Goal: Information Seeking & Learning: Learn about a topic

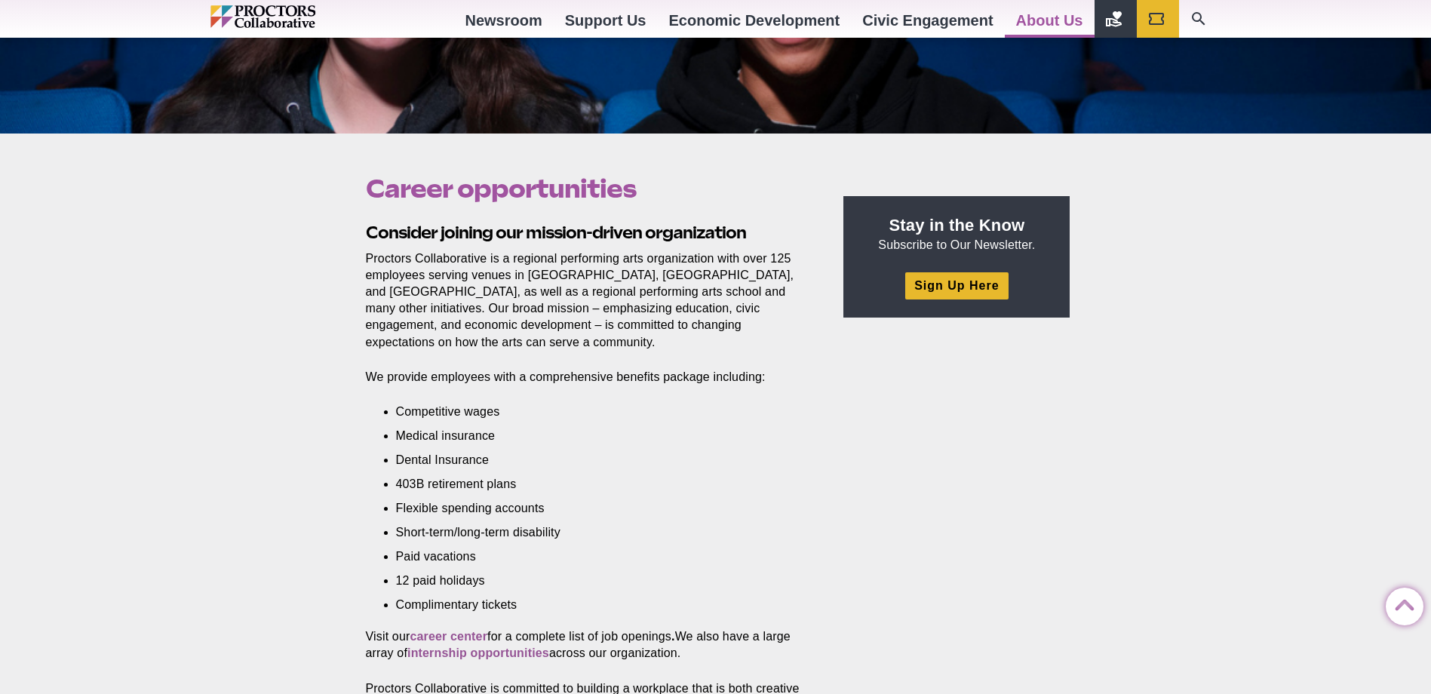
scroll to position [377, 0]
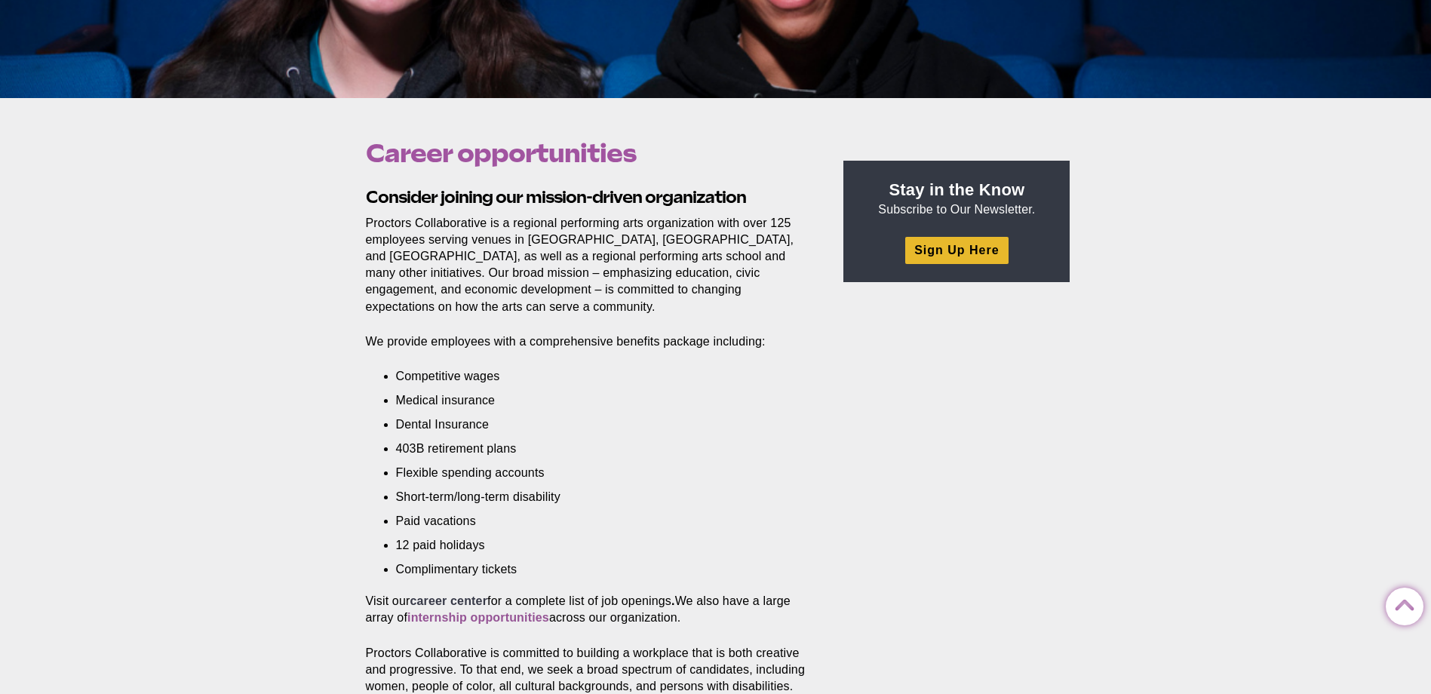
click at [441, 594] on strong "career center" at bounding box center [449, 600] width 78 height 13
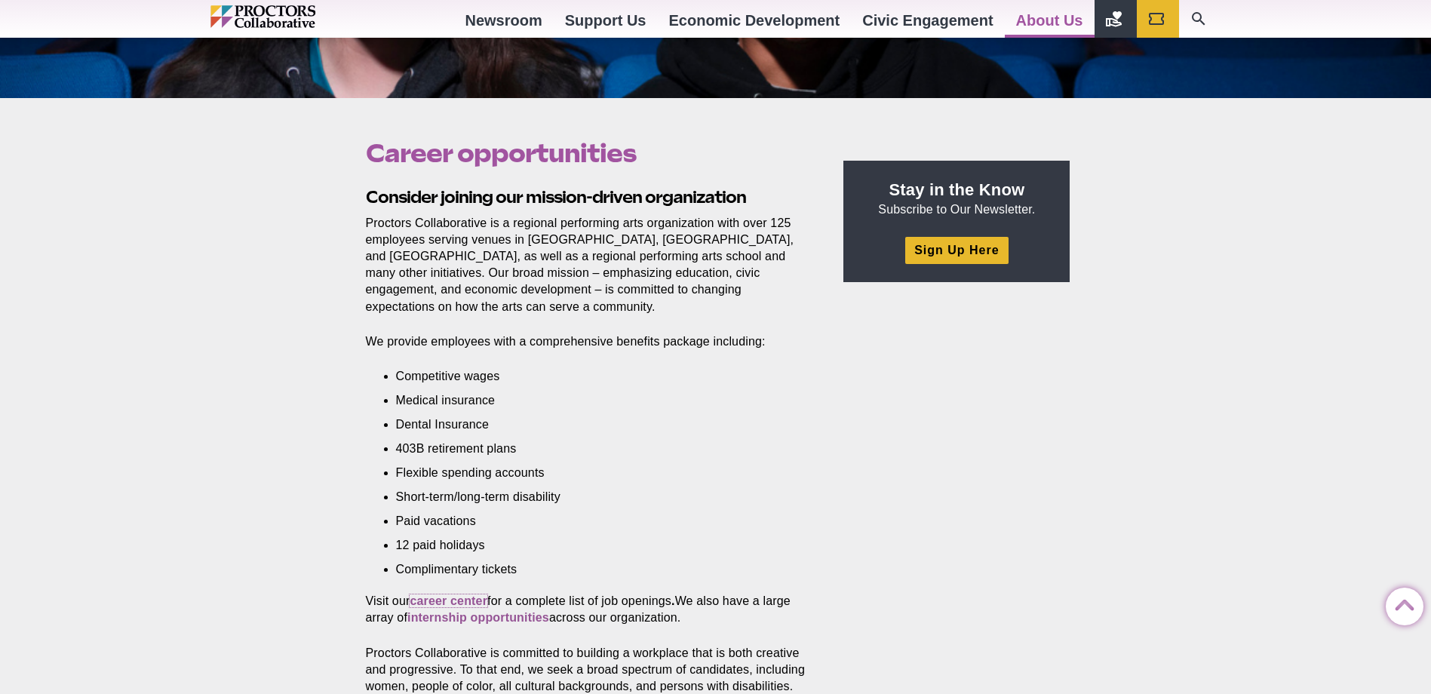
scroll to position [453, 0]
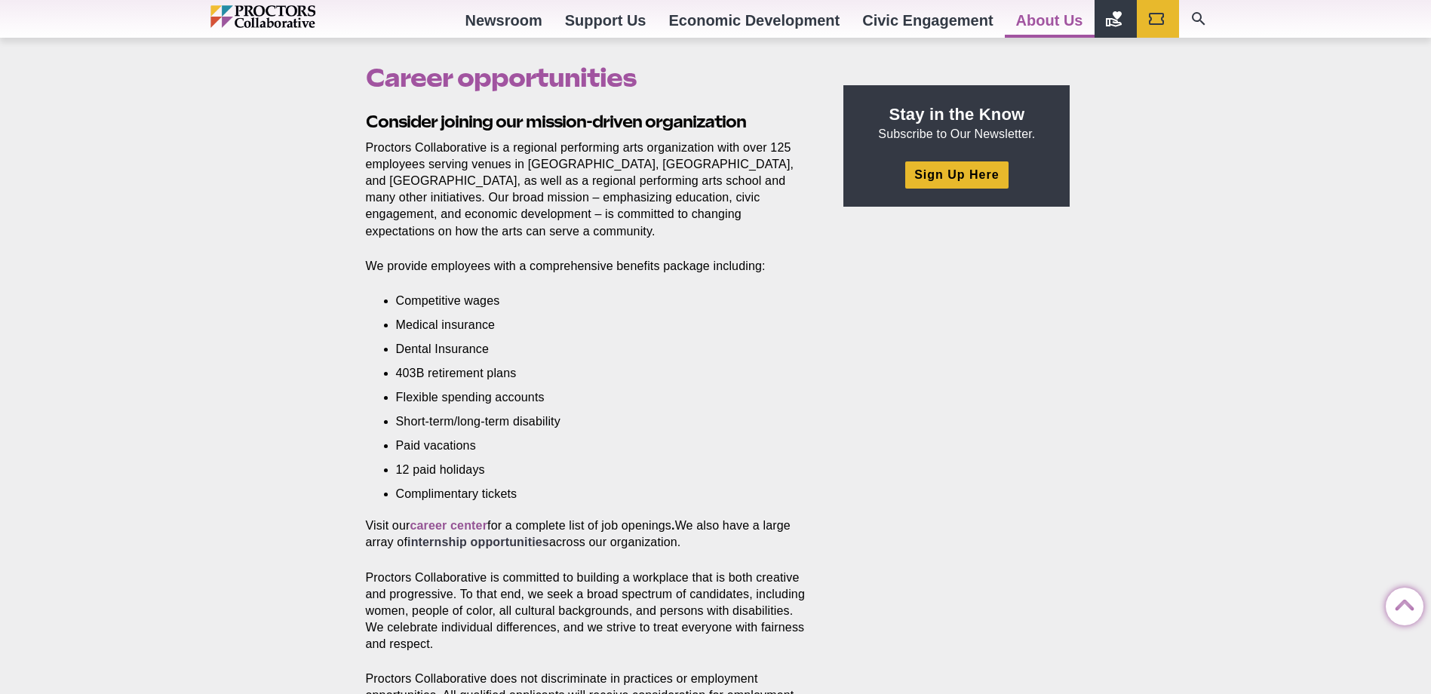
click at [486, 536] on strong "internship opportunities" at bounding box center [478, 542] width 142 height 13
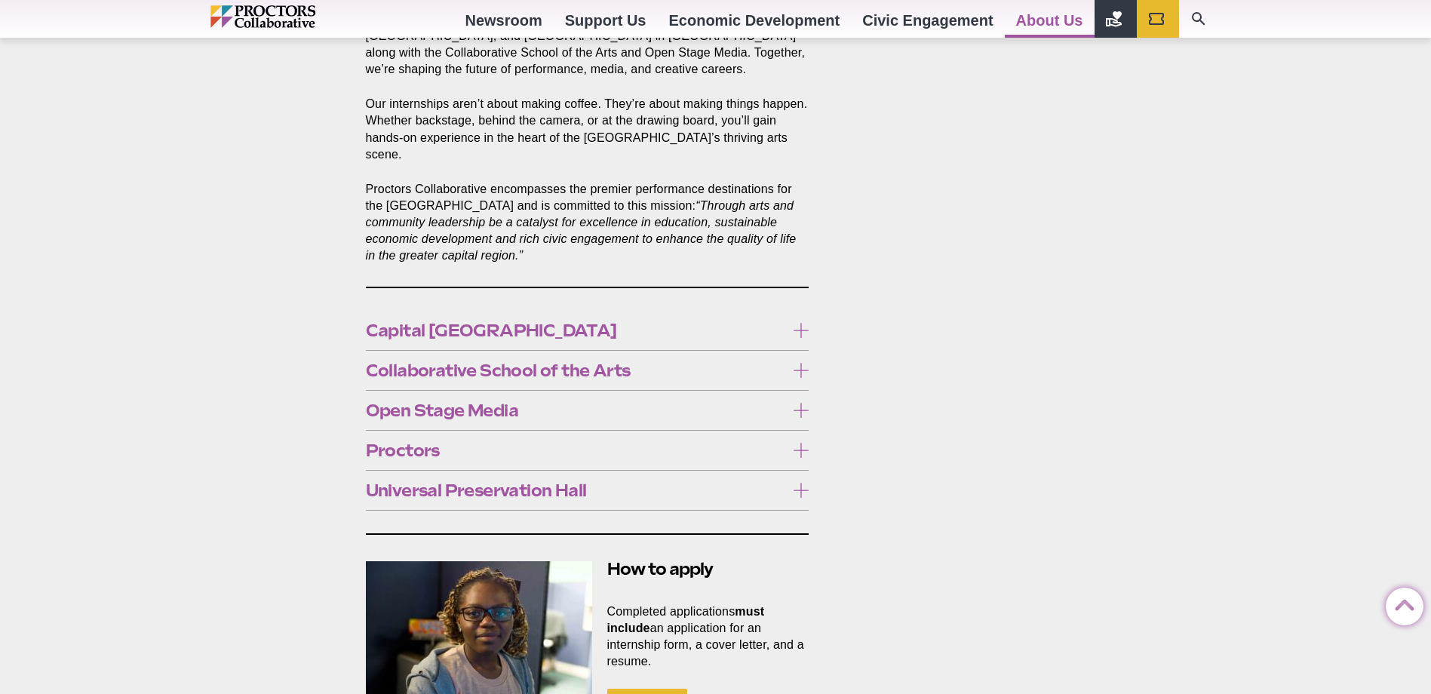
scroll to position [754, 0]
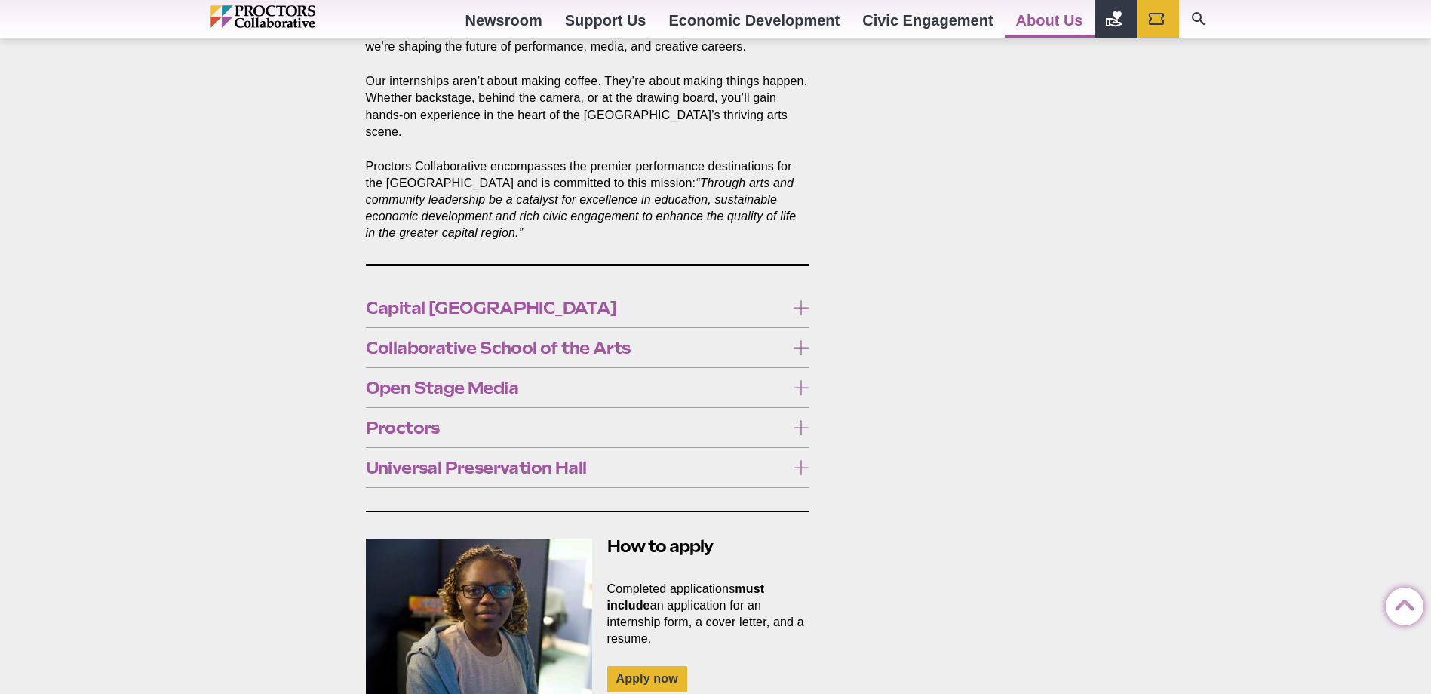
click at [796, 420] on icon at bounding box center [801, 427] width 15 height 15
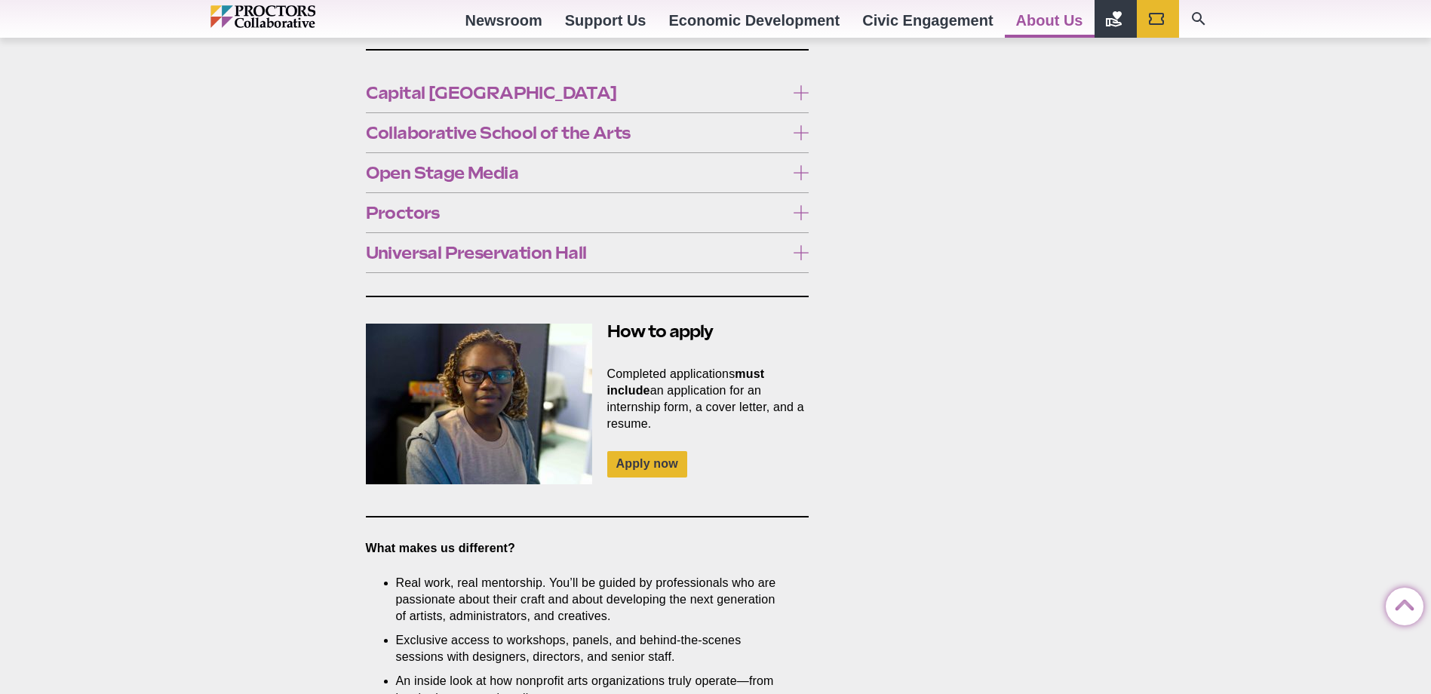
scroll to position [905, 0]
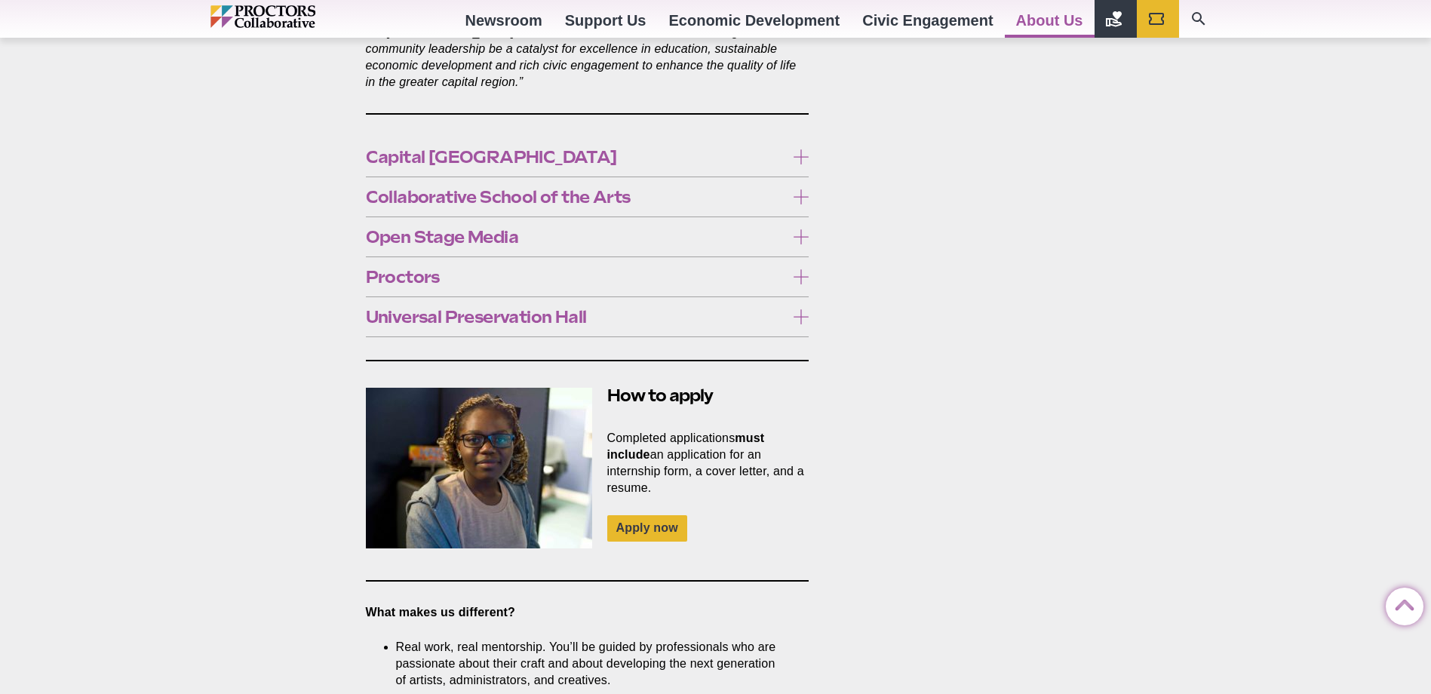
click at [802, 229] on icon at bounding box center [801, 236] width 15 height 15
click at [798, 149] on icon at bounding box center [801, 156] width 15 height 15
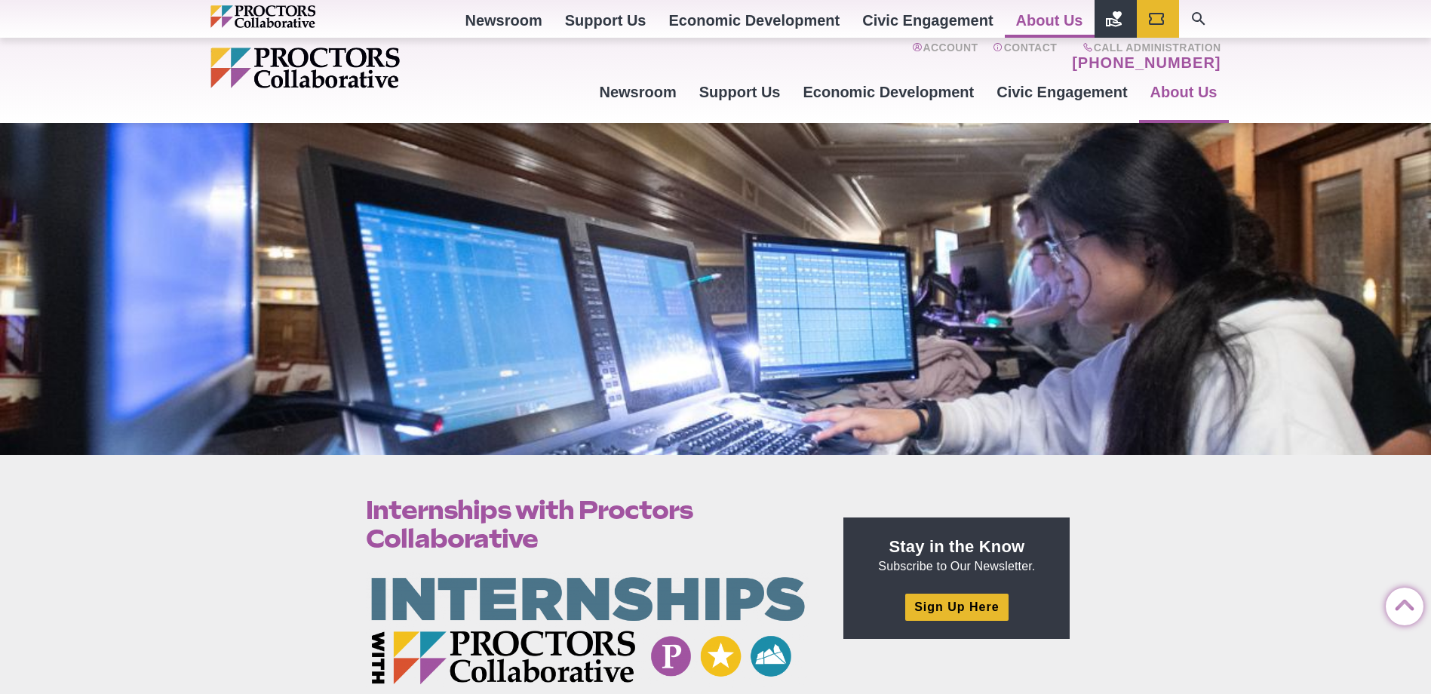
scroll to position [0, 0]
